Goal: Contribute content

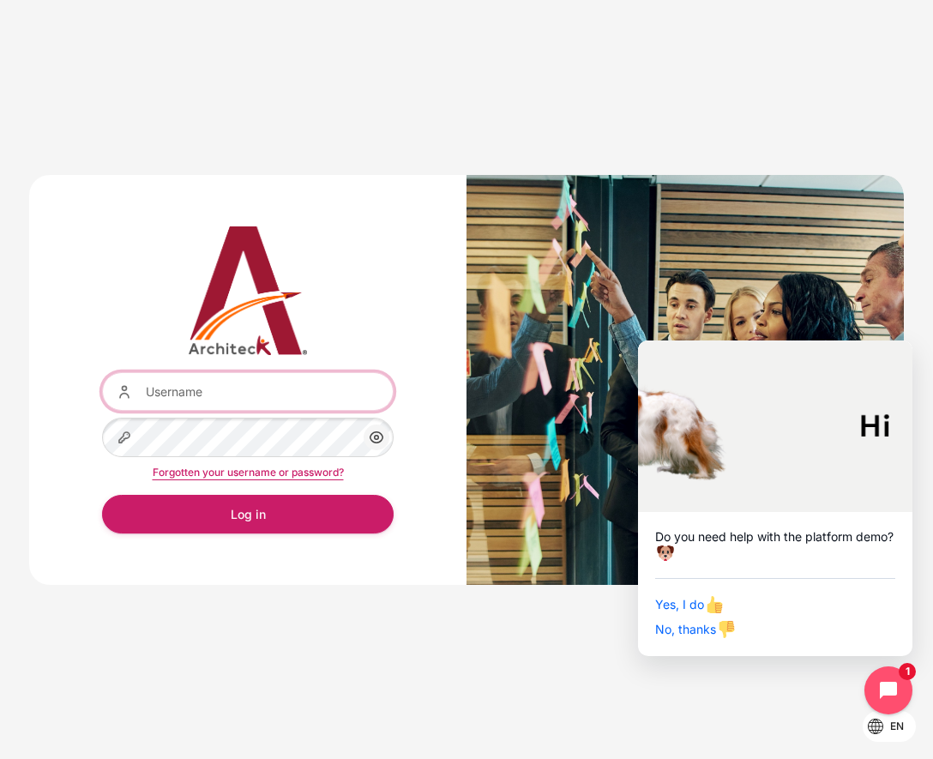
click at [244, 391] on input "Username" at bounding box center [247, 391] width 291 height 39
type input "architeck"
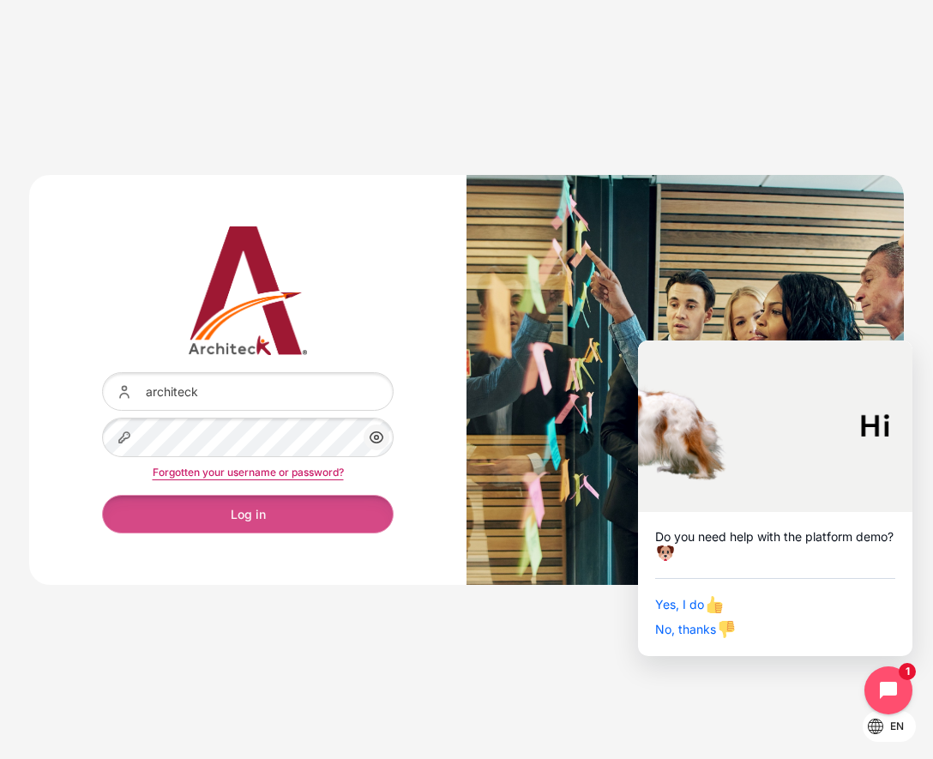
click at [322, 517] on button "Log in" at bounding box center [247, 514] width 291 height 39
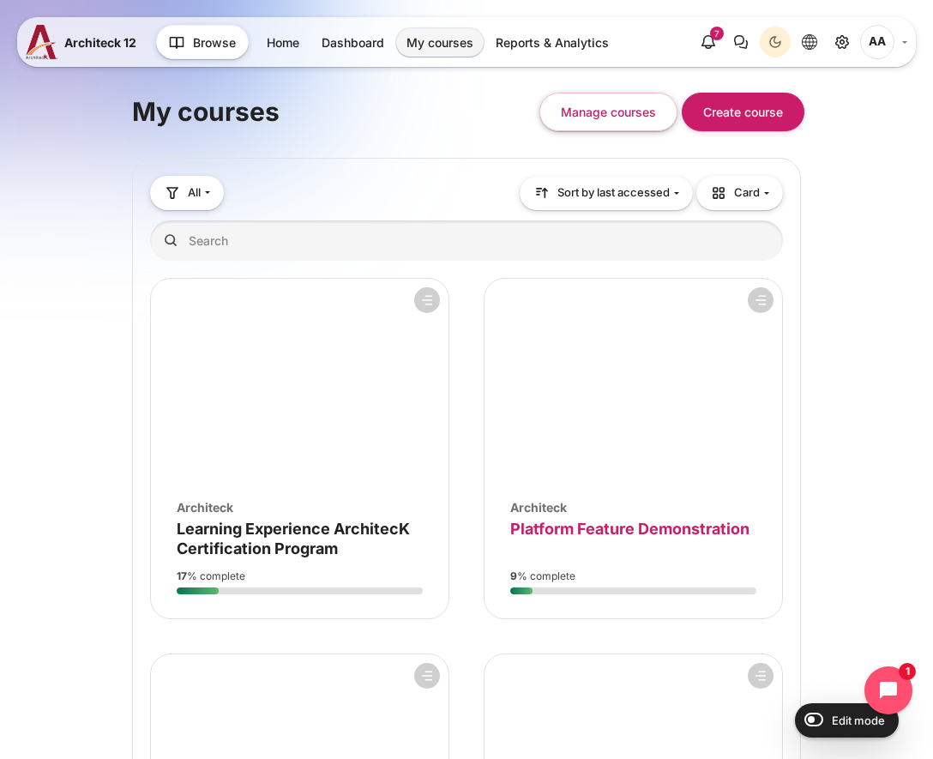
click at [592, 536] on span "Platform Feature Demonstration" at bounding box center [629, 528] width 239 height 18
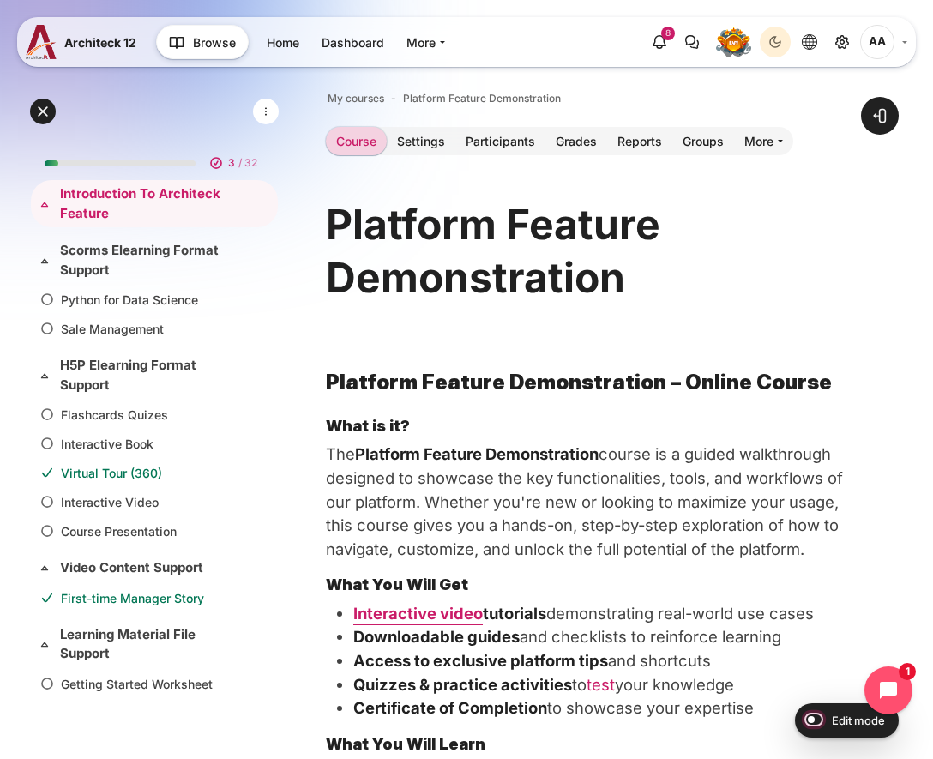
click at [818, 710] on input "Edit mode" at bounding box center [810, 718] width 30 height 17
checkbox input "true"
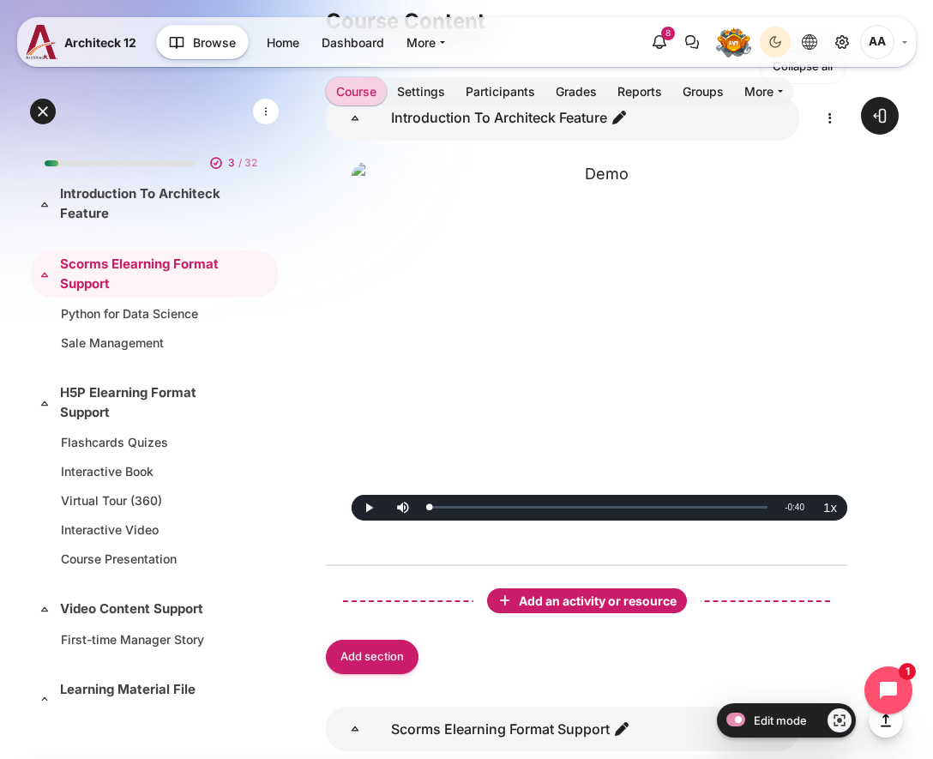
scroll to position [1211, 0]
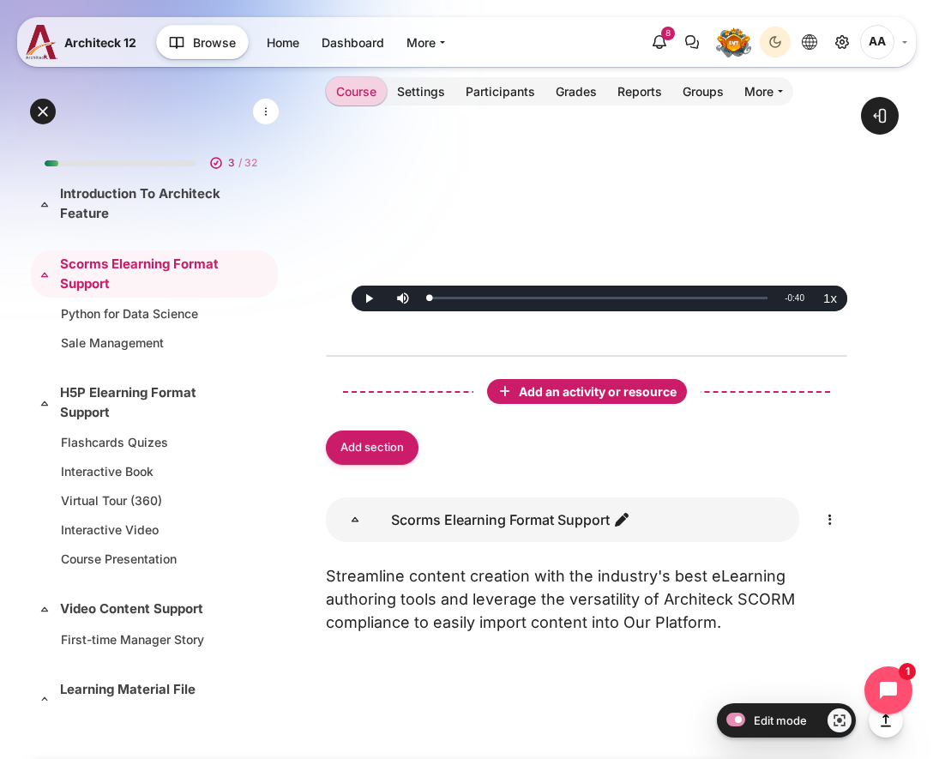
click at [591, 398] on div "Add an activity or resource" at bounding box center [586, 391] width 193 height 18
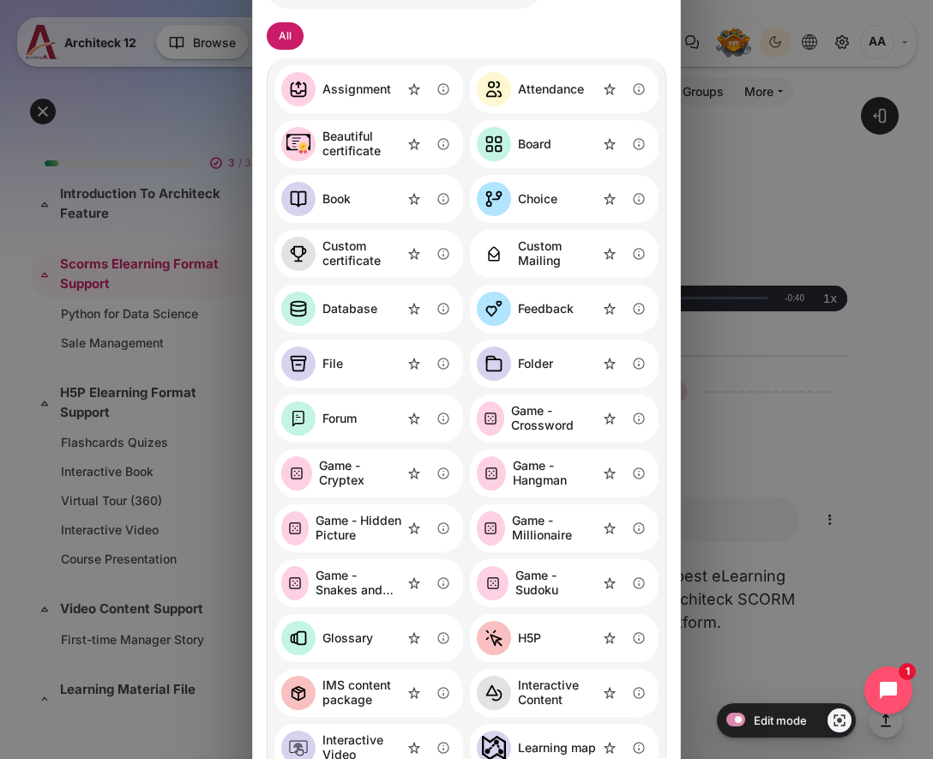
scroll to position [122, 0]
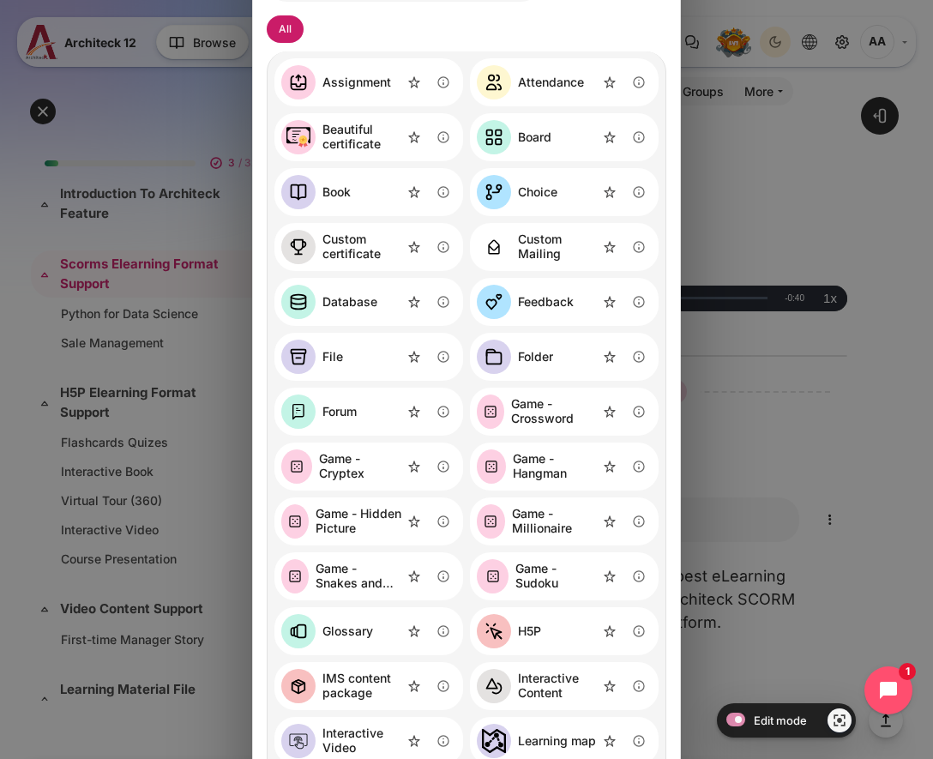
click at [332, 357] on div "File" at bounding box center [332, 357] width 21 height 15
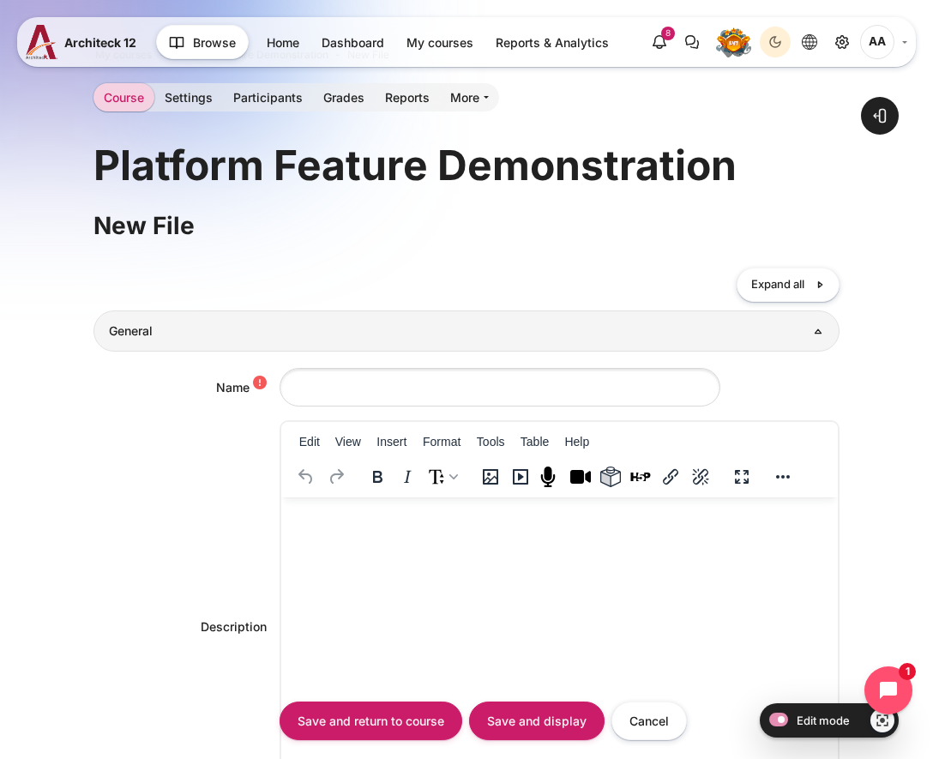
scroll to position [51, 0]
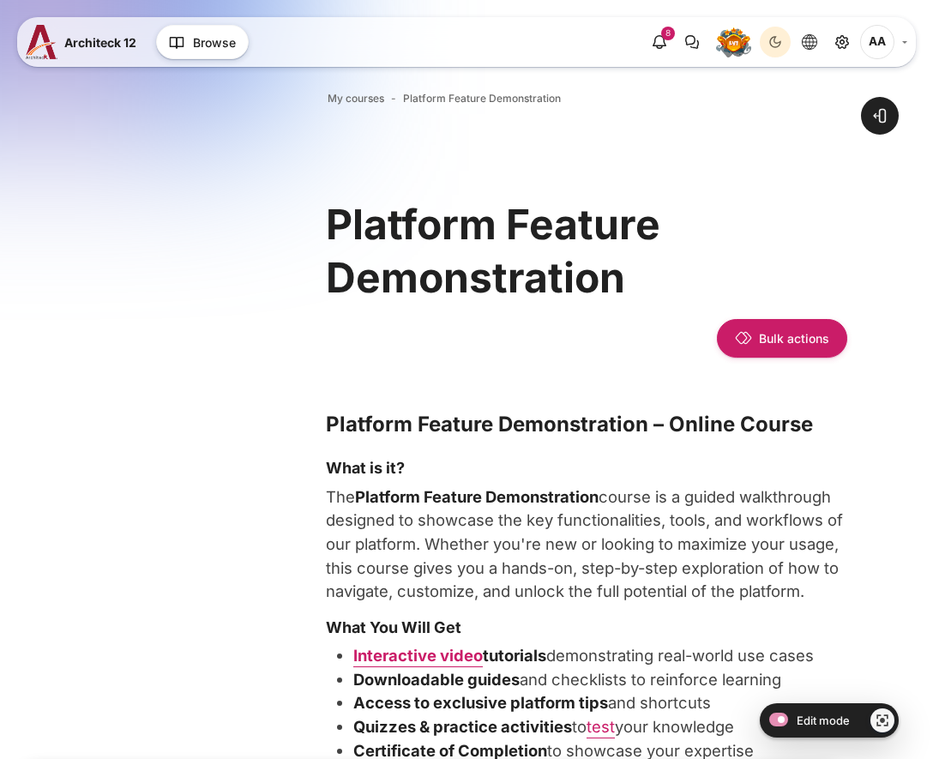
scroll to position [1211, 0]
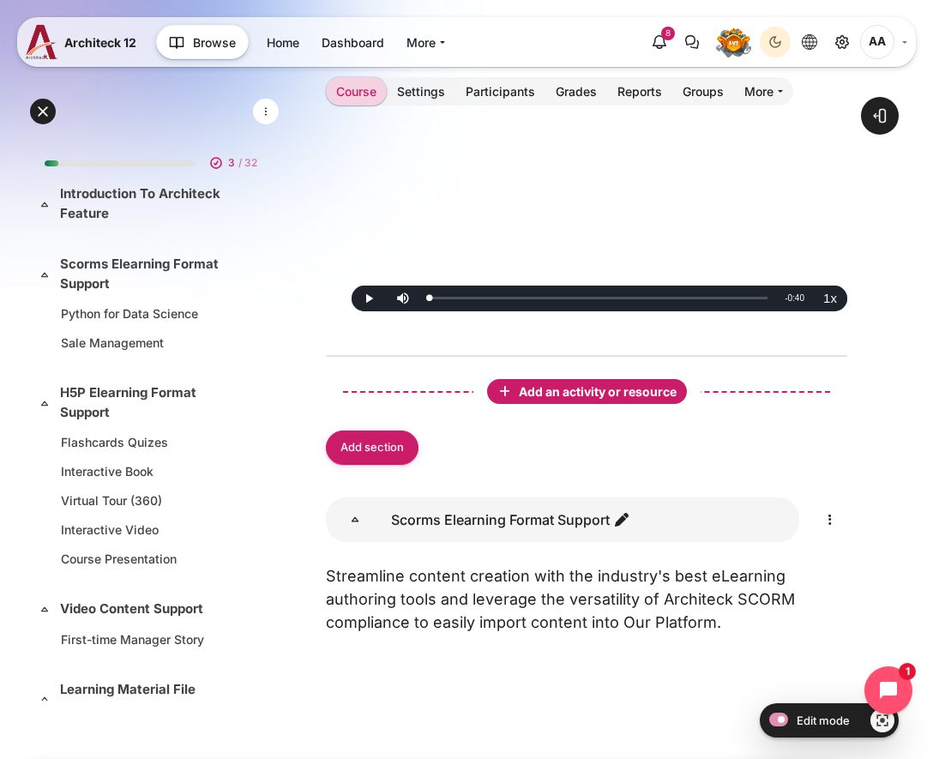
click at [578, 387] on span "Add an activity or resource" at bounding box center [599, 391] width 161 height 15
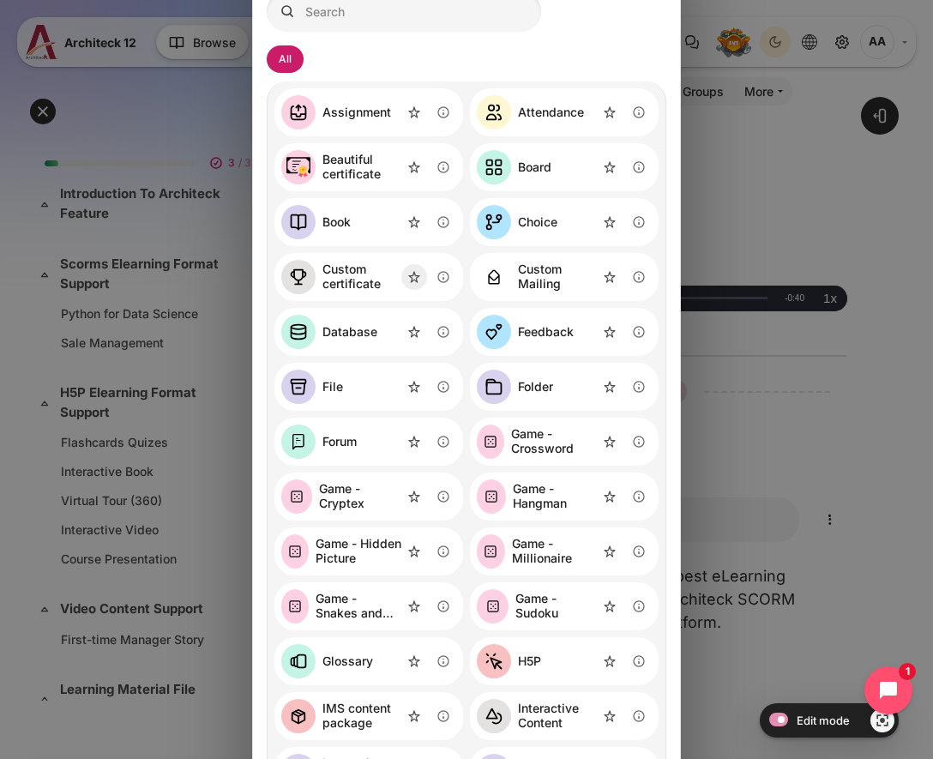
scroll to position [125, 0]
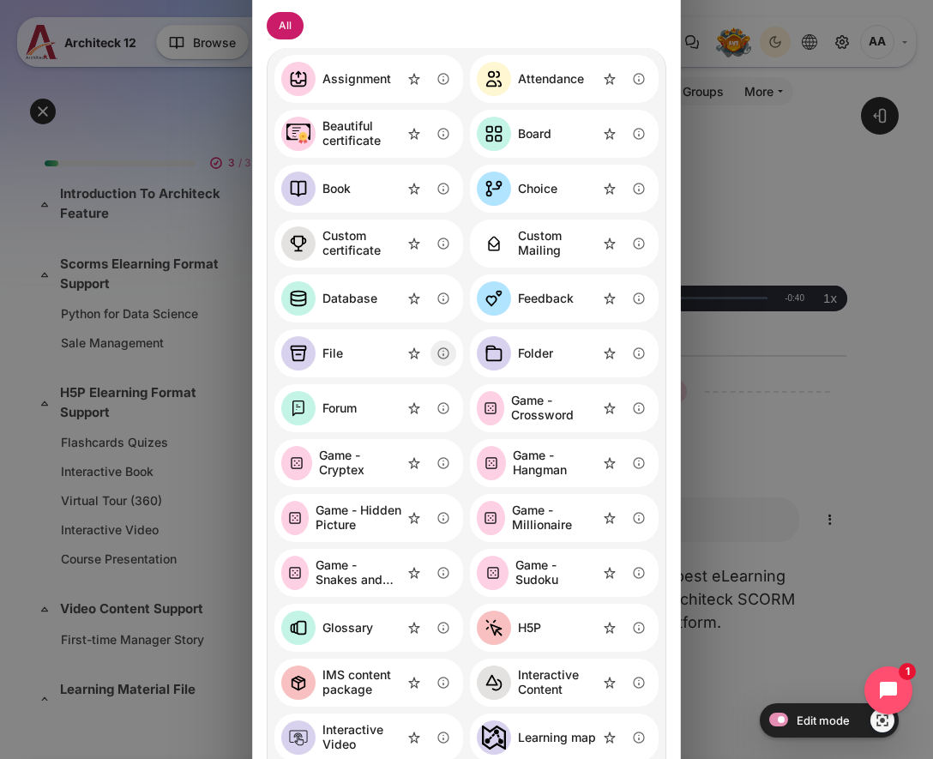
click at [436, 353] on button "Information about the File activity" at bounding box center [443, 353] width 26 height 26
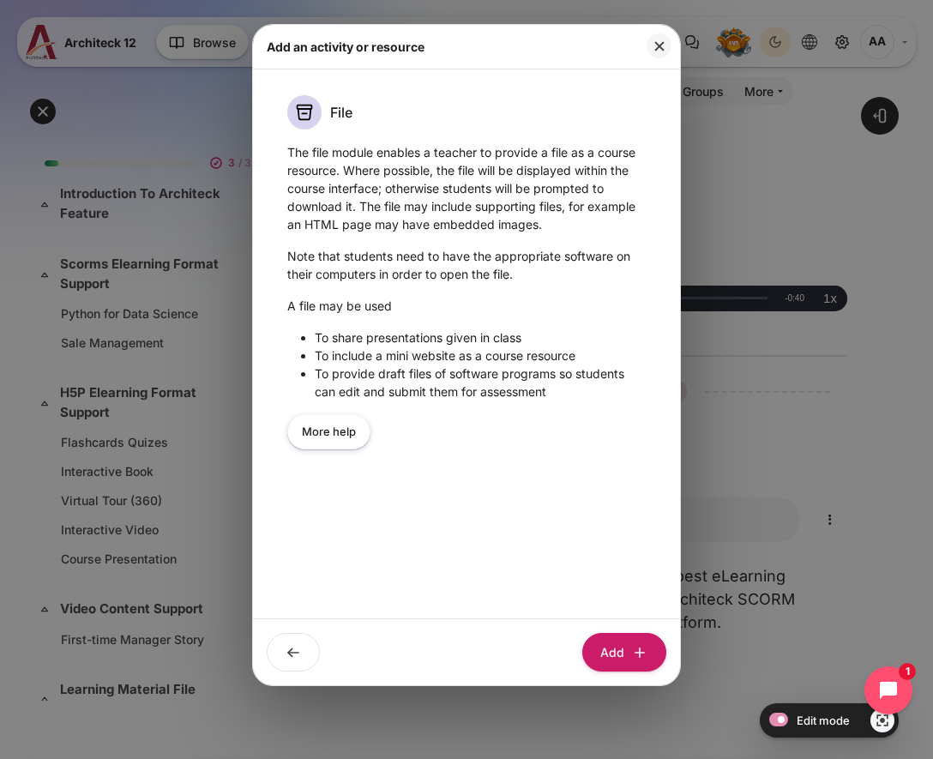
scroll to position [0, 0]
click at [303, 646] on button at bounding box center [293, 652] width 53 height 39
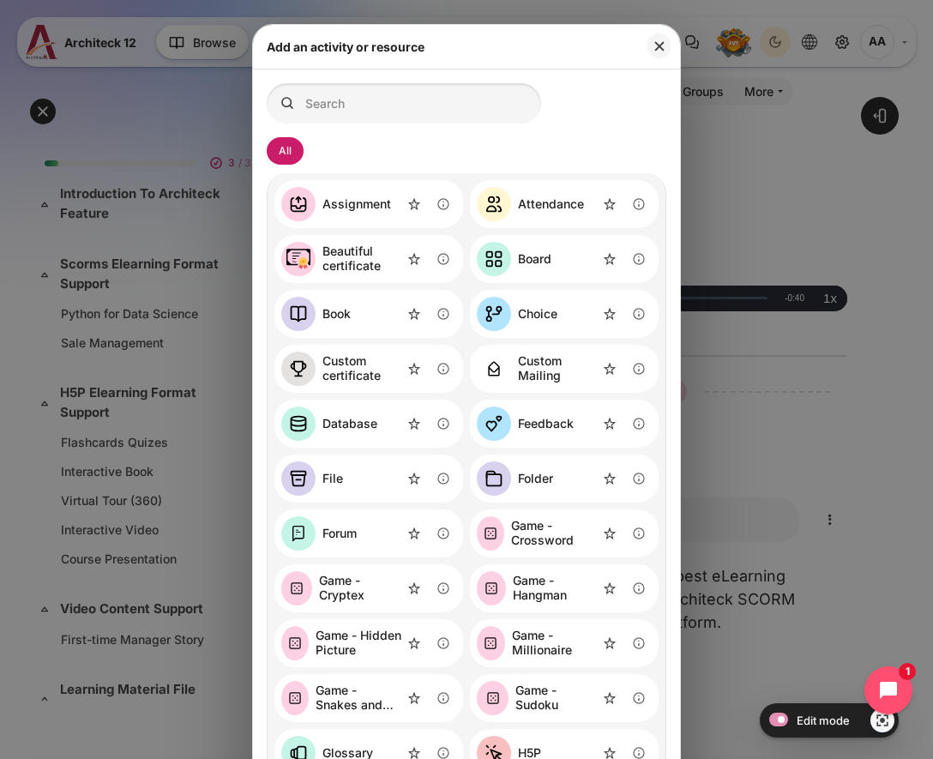
click at [340, 490] on link "File" at bounding box center [312, 478] width 62 height 34
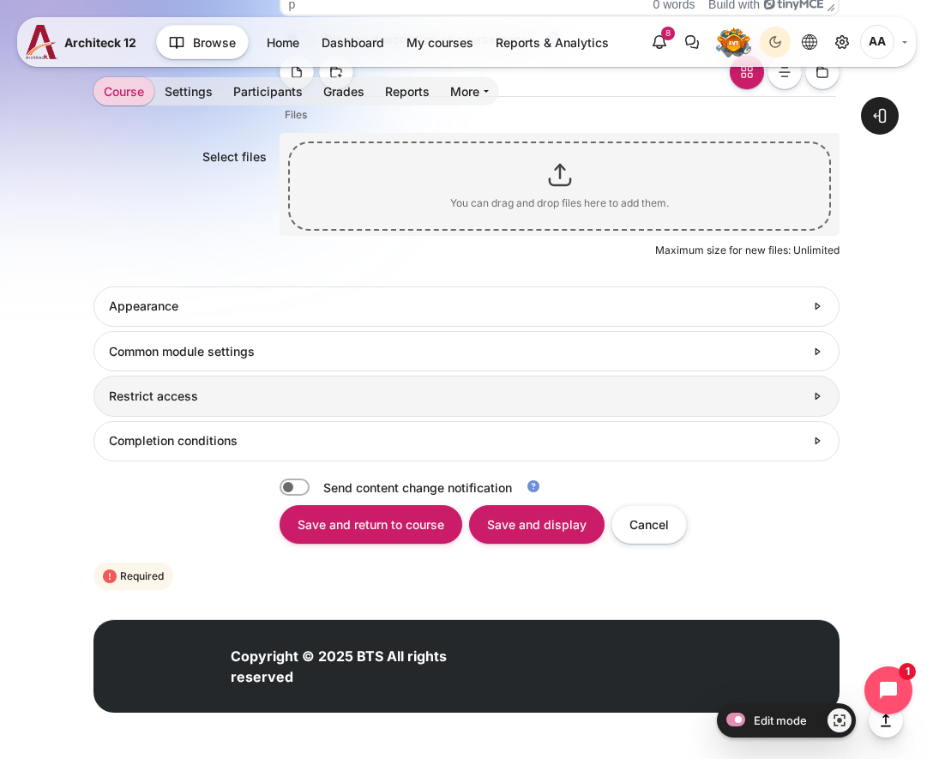
click at [243, 404] on h3 "Restrict access" at bounding box center [456, 395] width 695 height 15
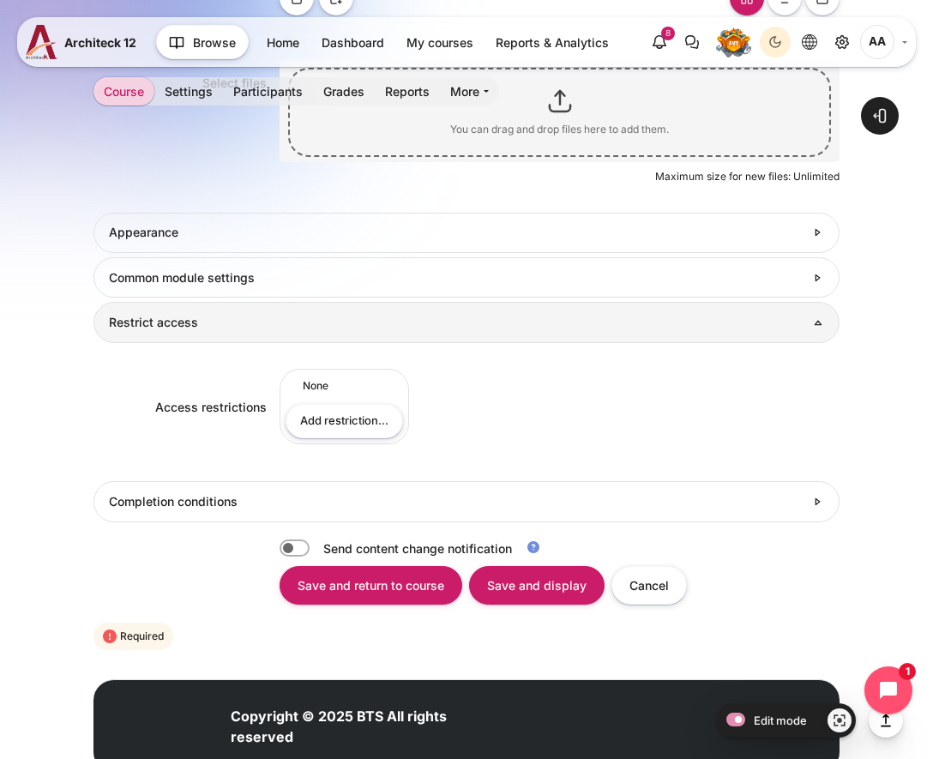
scroll to position [993, 0]
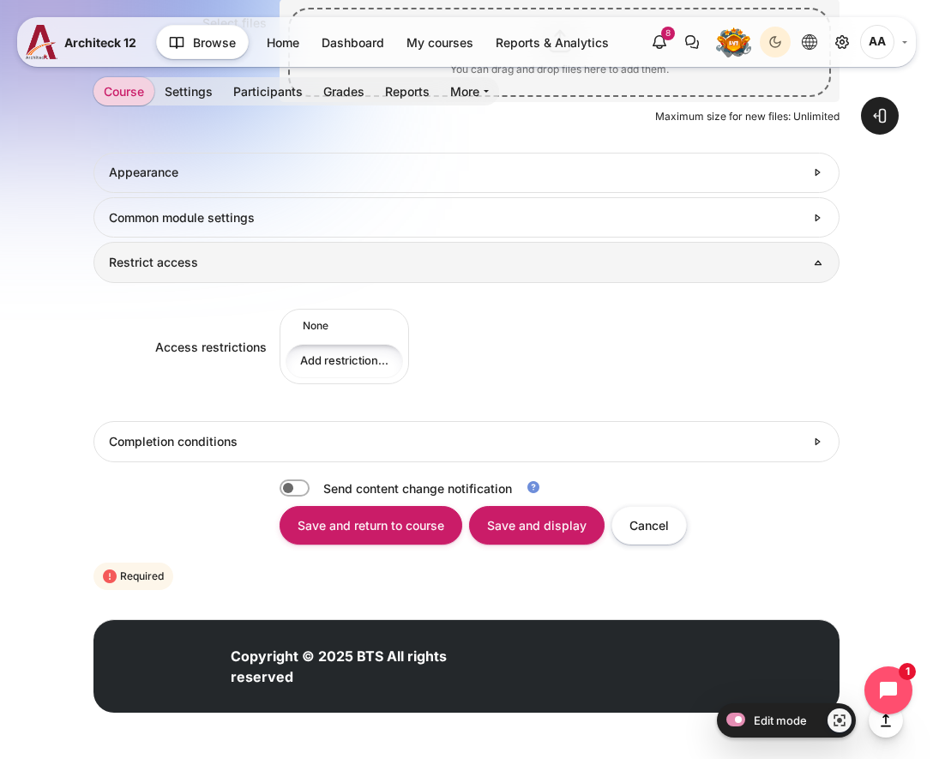
click at [319, 355] on button "Add restriction..." at bounding box center [343, 361] width 117 height 35
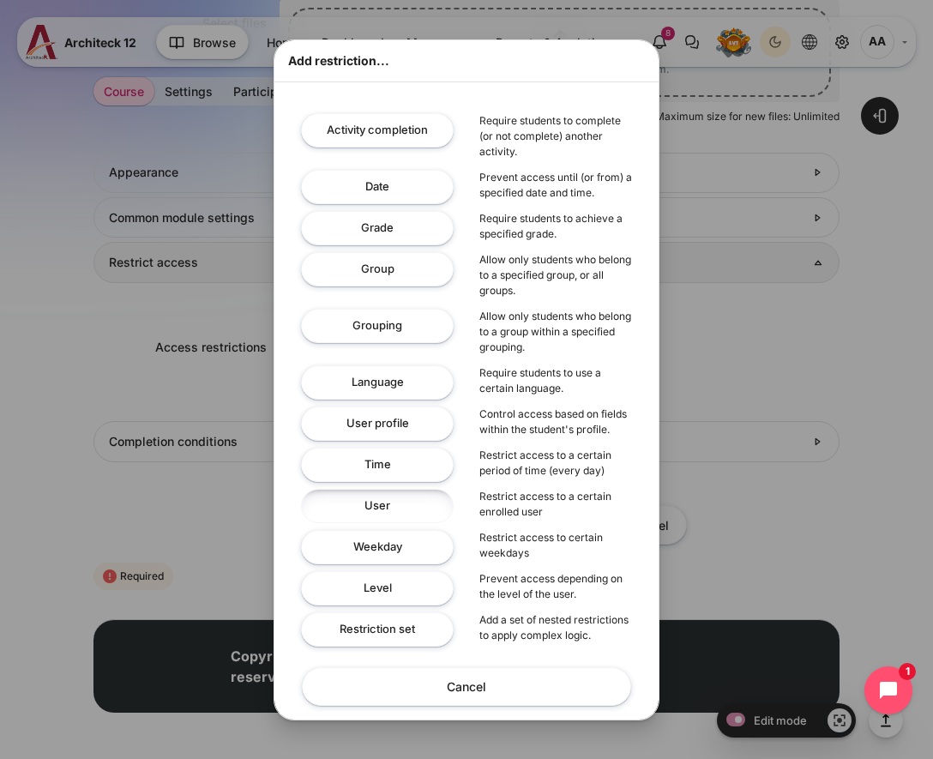
click at [405, 503] on button "User" at bounding box center [377, 506] width 153 height 35
select select "Content"
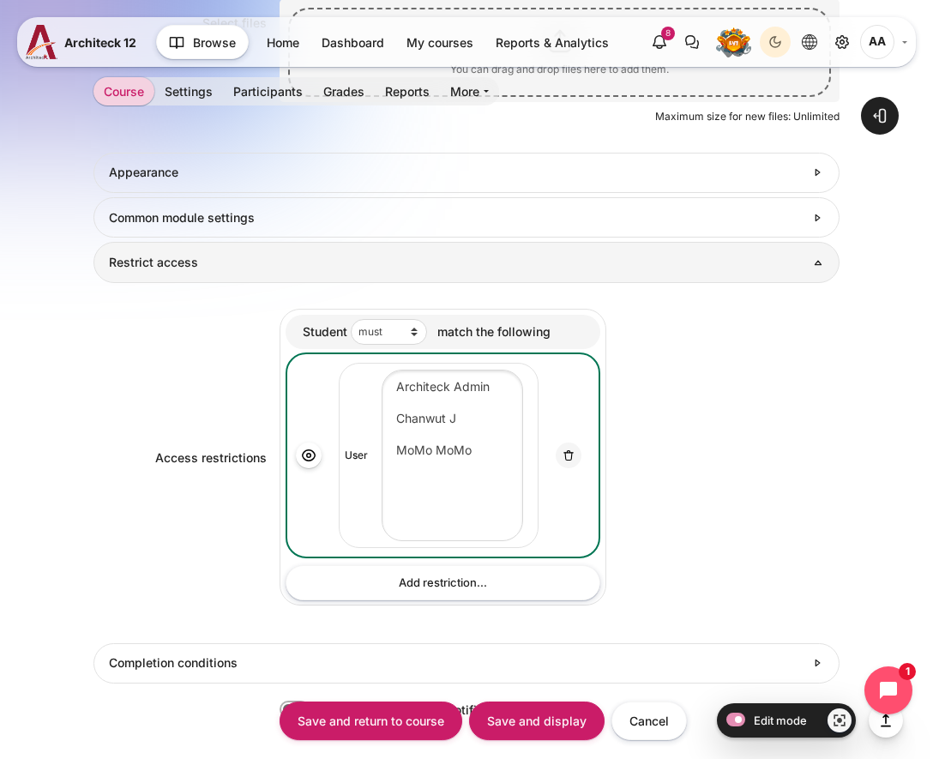
click at [718, 423] on div "{"op":"&","c":[{"type":"user","userids":[]}],"showc":[true]} Set of 1 restricti…" at bounding box center [559, 457] width 560 height 316
